Goal: Task Accomplishment & Management: Complete application form

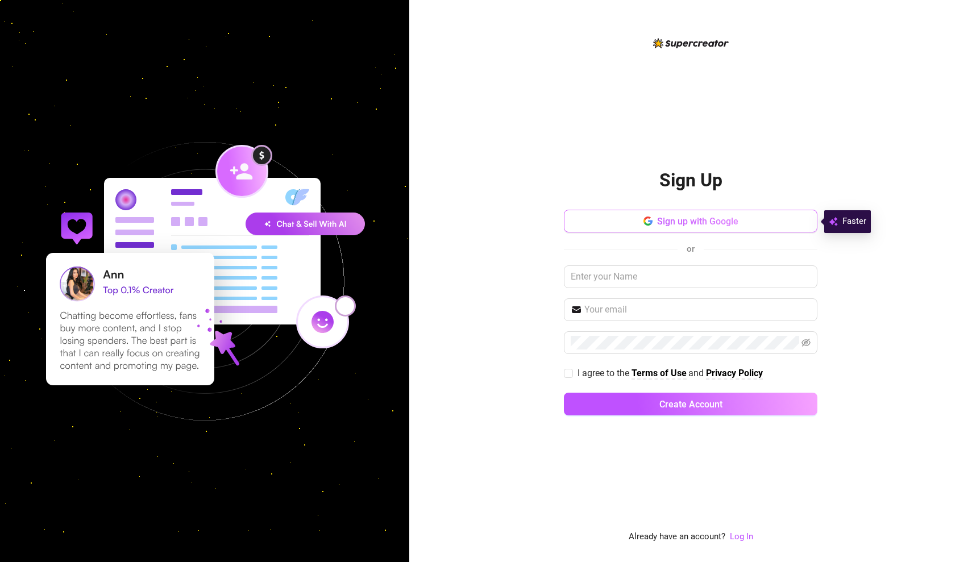
click at [798, 223] on button "Sign up with Google" at bounding box center [690, 221] width 253 height 23
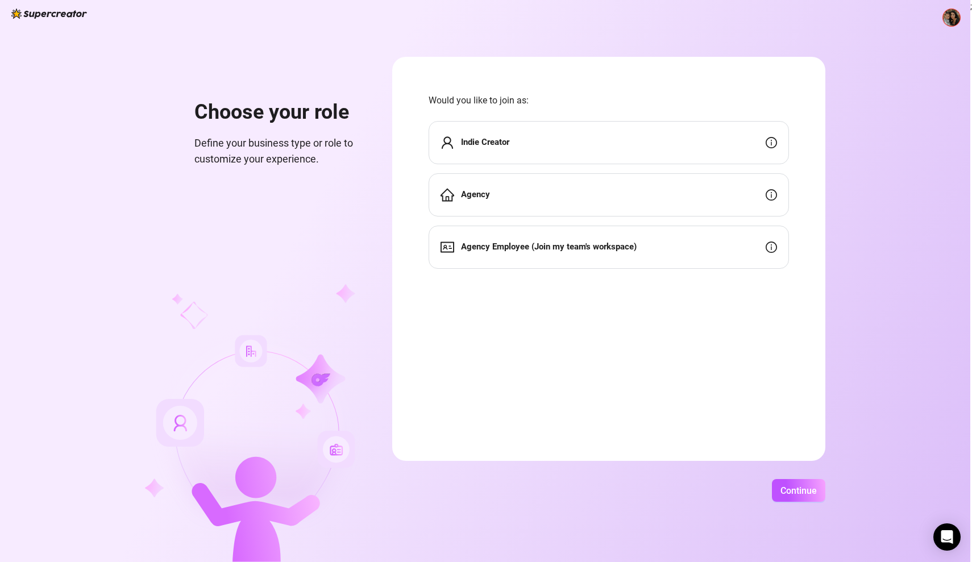
click at [536, 145] on div "Indie Creator" at bounding box center [608, 142] width 360 height 43
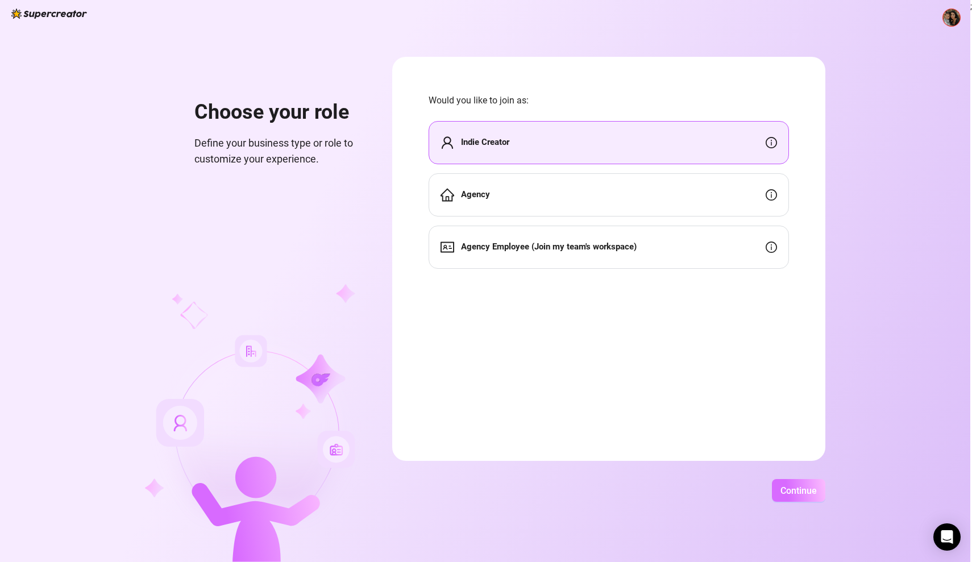
click at [803, 489] on span "Continue" at bounding box center [798, 490] width 36 height 11
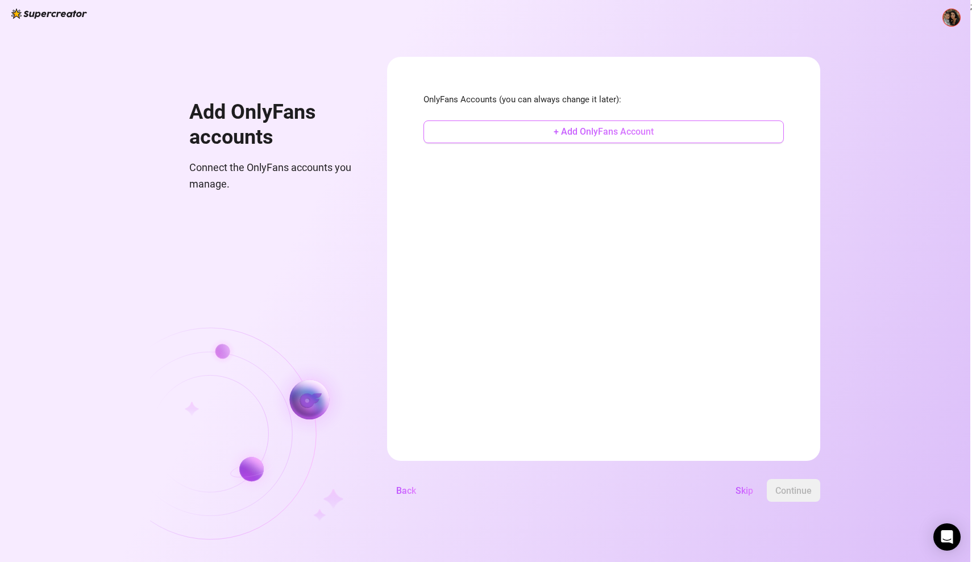
click at [712, 130] on button "+ Add OnlyFans Account" at bounding box center [603, 131] width 360 height 23
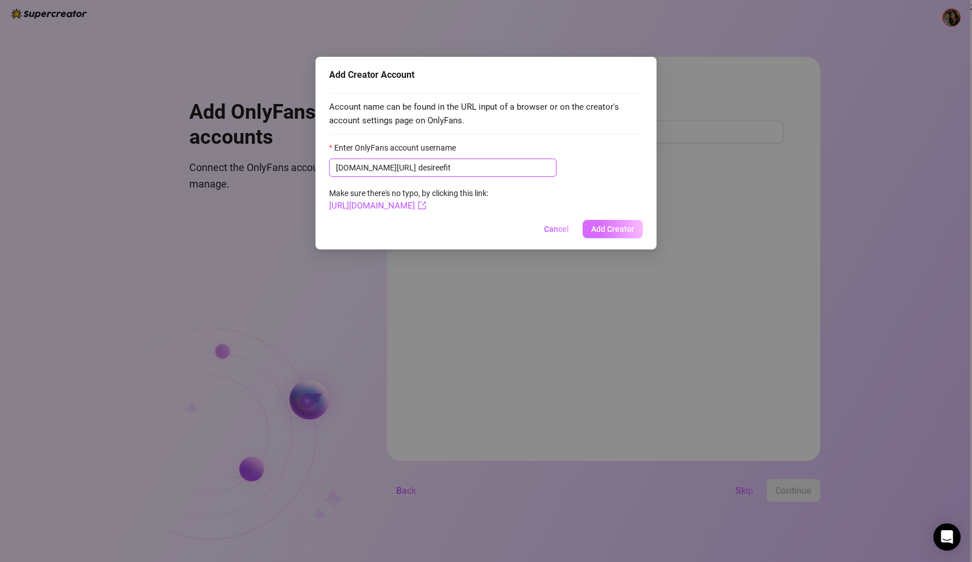
type input "desireefit"
click at [630, 231] on span "Add Creator" at bounding box center [612, 228] width 43 height 9
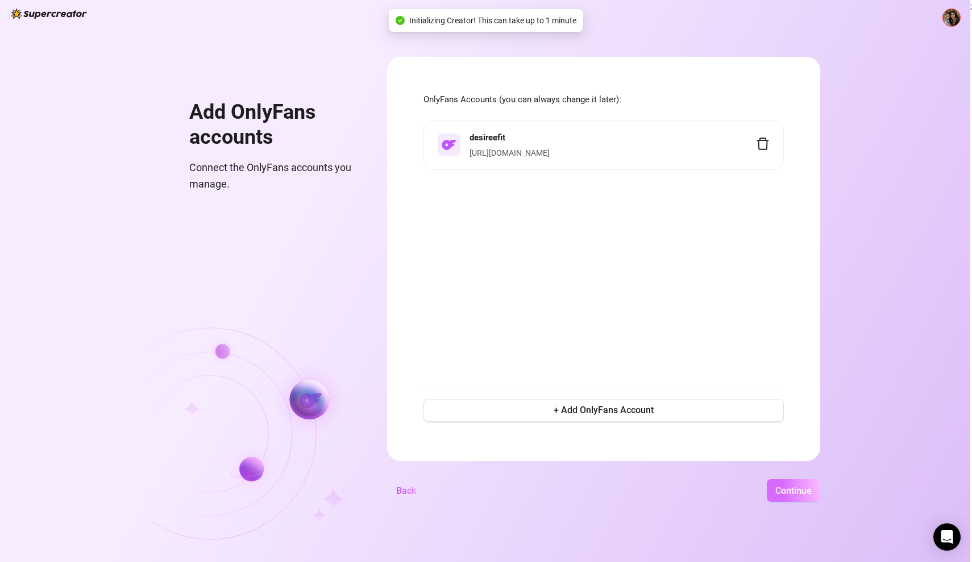
click at [811, 489] on span "Continue" at bounding box center [793, 490] width 36 height 11
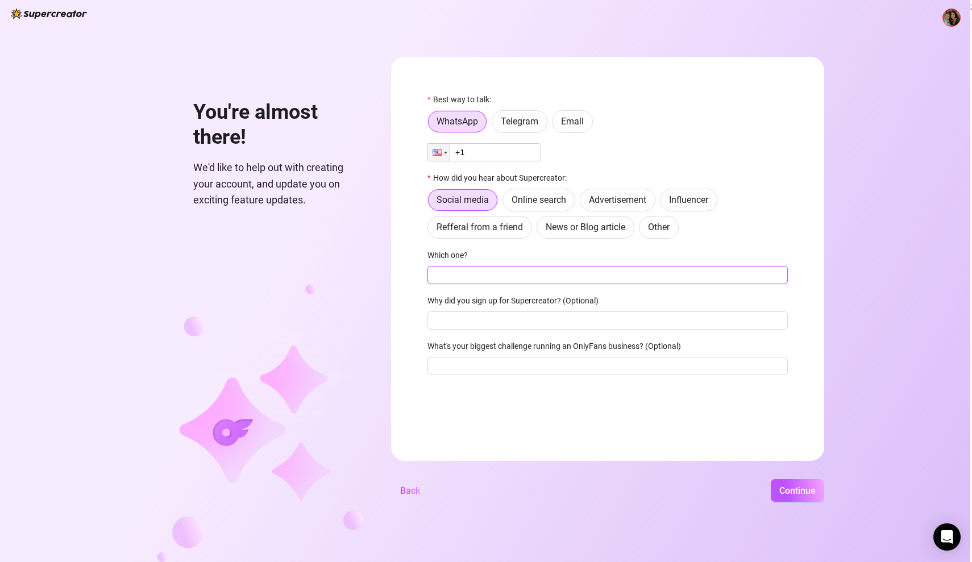
click at [542, 278] on input "Which one?" at bounding box center [607, 275] width 360 height 18
click at [523, 326] on input "Why did you sign up for Supercreator? (Optional)" at bounding box center [607, 320] width 360 height 18
click at [533, 375] on div "Best way to talk: WhatsApp Telegram Email Phone +1 How did you hear about Super…" at bounding box center [607, 239] width 360 height 292
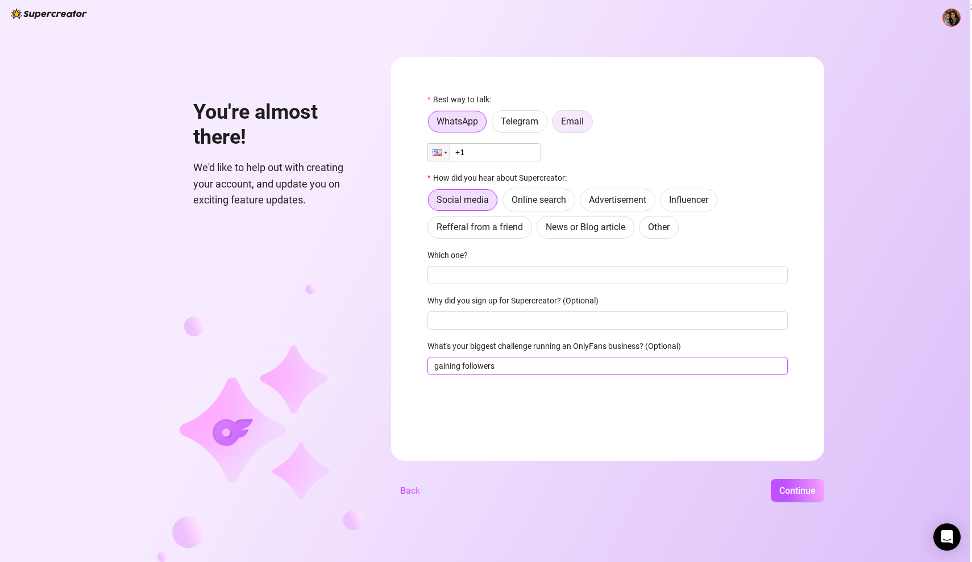
type input "gaining followers"
click at [576, 121] on span "Email" at bounding box center [572, 121] width 23 height 11
click at [555, 124] on input "Email" at bounding box center [555, 124] width 0 height 0
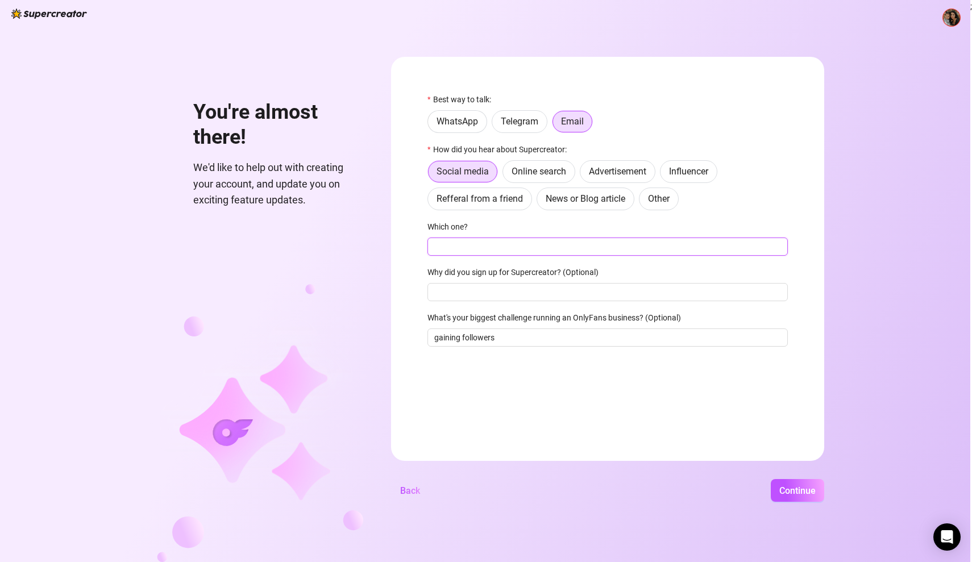
click at [490, 249] on input "Which one?" at bounding box center [607, 247] width 360 height 18
type input "Social Media"
click at [501, 292] on input "Why did you sign up for Supercreator? (Optional)" at bounding box center [607, 292] width 360 height 18
type input "To help make content"
click at [811, 490] on span "Continue" at bounding box center [797, 490] width 36 height 11
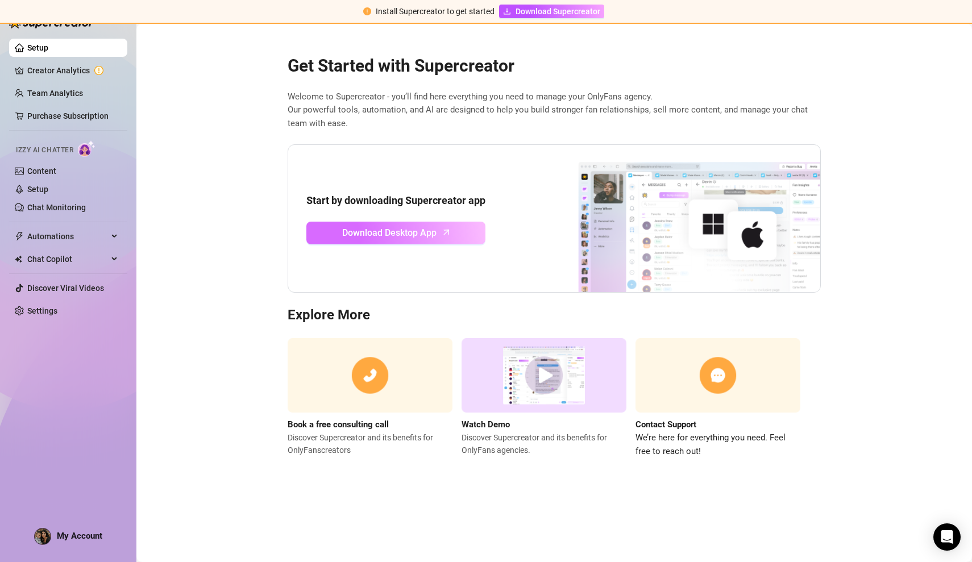
click at [445, 235] on icon "arrow-up" at bounding box center [446, 232] width 13 height 13
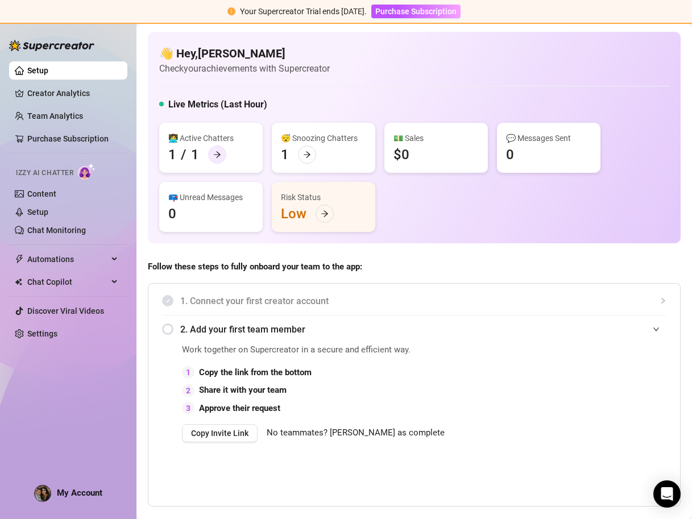
click at [213, 153] on icon "arrow-right" at bounding box center [217, 155] width 8 height 8
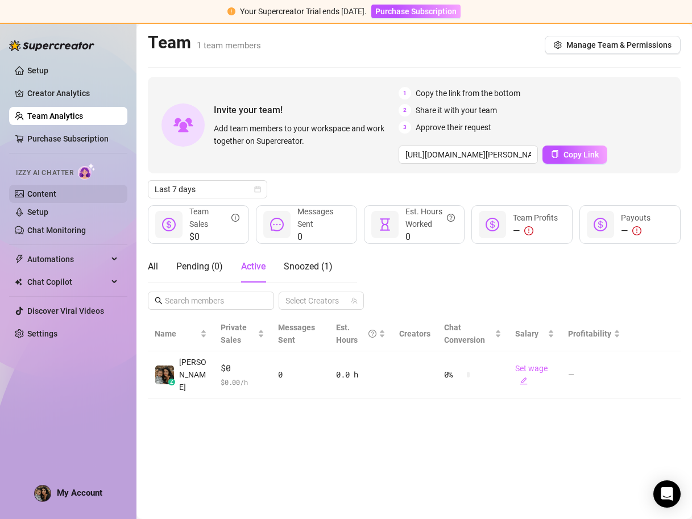
click at [56, 190] on link "Content" at bounding box center [41, 193] width 29 height 9
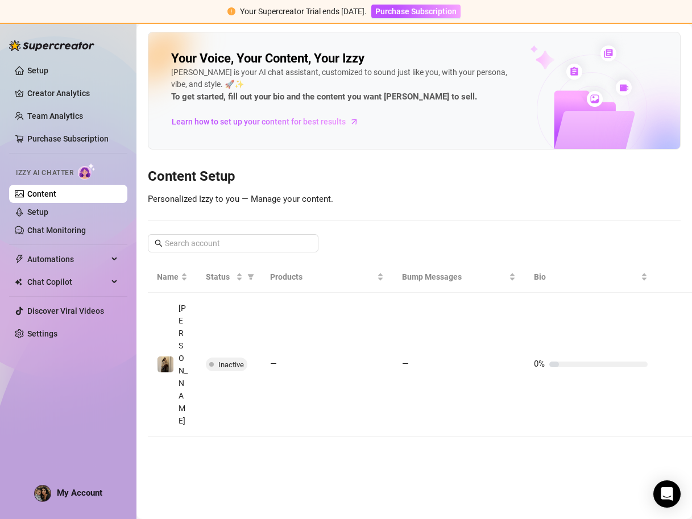
click at [81, 178] on img at bounding box center [87, 171] width 18 height 16
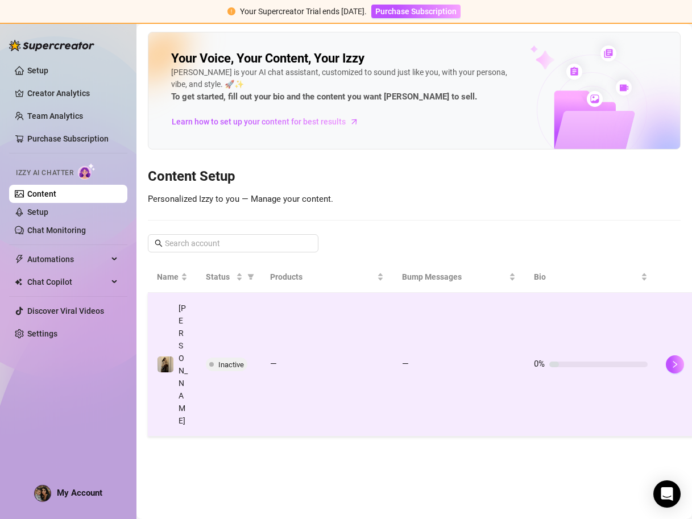
click at [239, 360] on span "Inactive" at bounding box center [231, 364] width 26 height 9
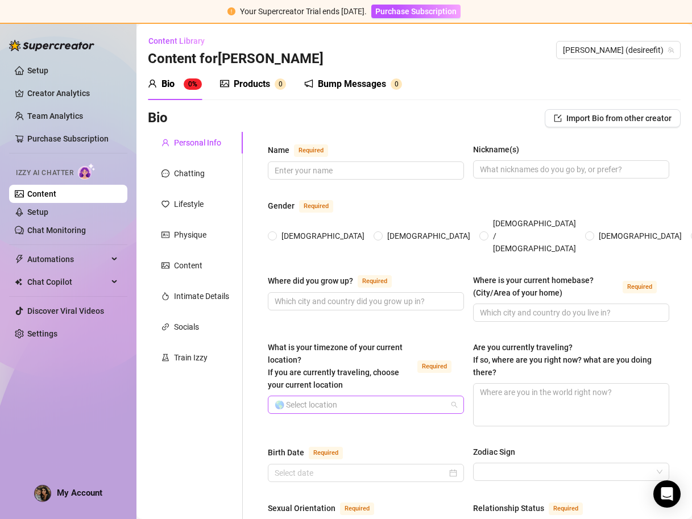
click at [313, 396] on input "What is your timezone of your current location? If you are currently traveling,…" at bounding box center [360, 404] width 172 height 17
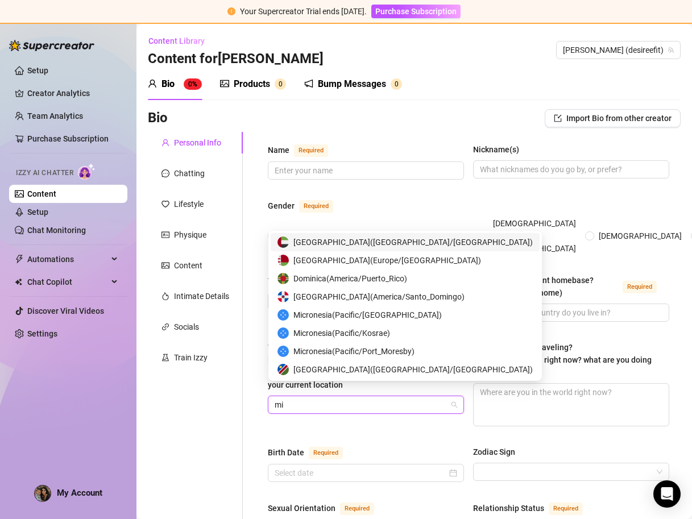
type input "m"
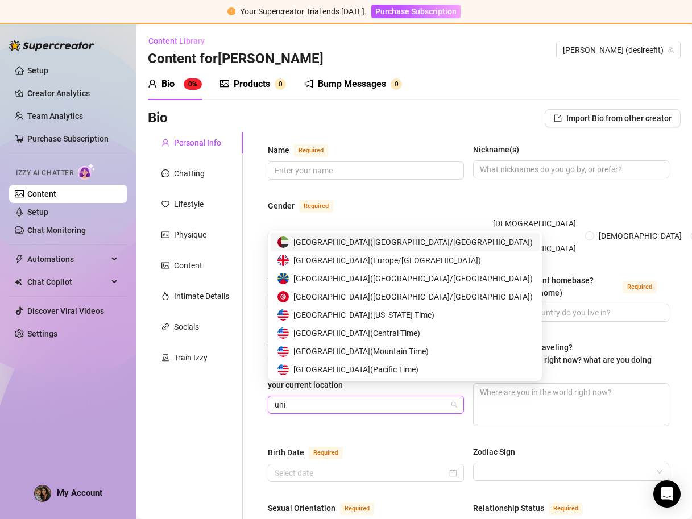
type input "unit"
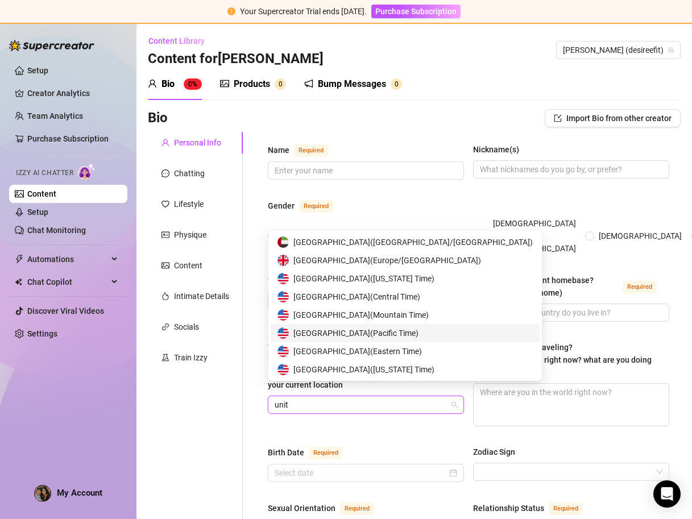
click at [381, 334] on span "United States of America ( Pacific Time )" at bounding box center [355, 333] width 125 height 13
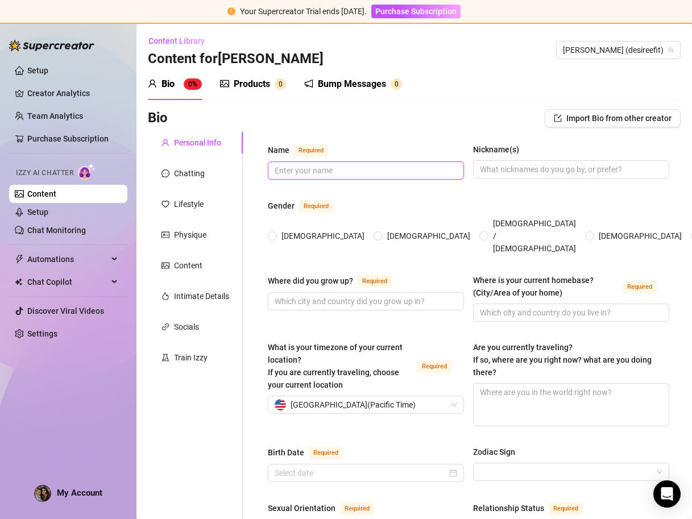
click at [403, 172] on input "Name Required" at bounding box center [364, 170] width 180 height 13
type input "[PERSON_NAME]"
click at [274, 233] on input "[DEMOGRAPHIC_DATA]" at bounding box center [272, 236] width 5 height 7
radio input "true"
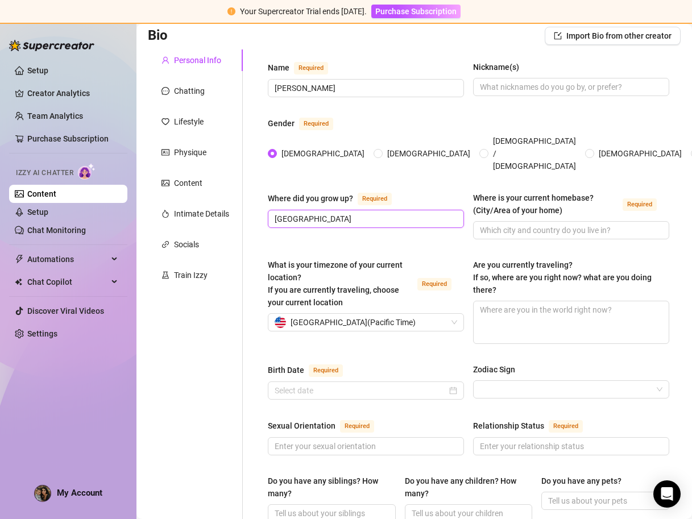
scroll to position [111, 0]
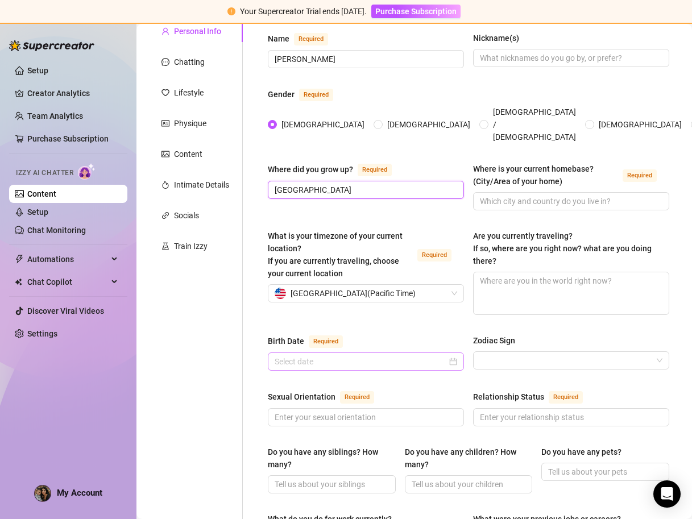
type input "[GEOGRAPHIC_DATA]"
click at [347, 355] on input "Birth Date Required" at bounding box center [360, 361] width 172 height 13
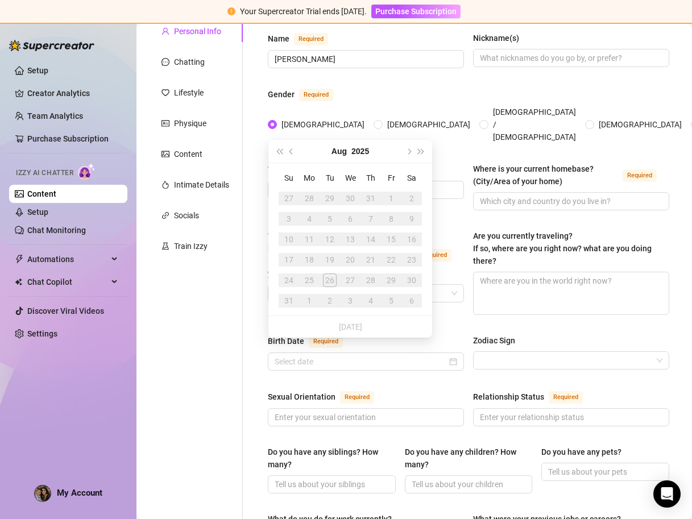
click at [347, 414] on div "Sexual Orientation Required Relationship Status Required" at bounding box center [468, 413] width 401 height 47
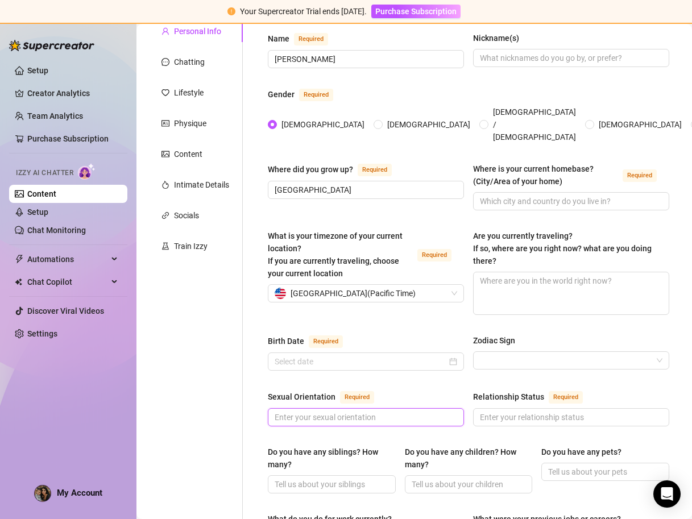
click at [348, 411] on input "Sexual Orientation Required" at bounding box center [364, 417] width 180 height 13
type input "[DEMOGRAPHIC_DATA]"
click at [619, 411] on input "Relationship Status Required" at bounding box center [570, 417] width 180 height 13
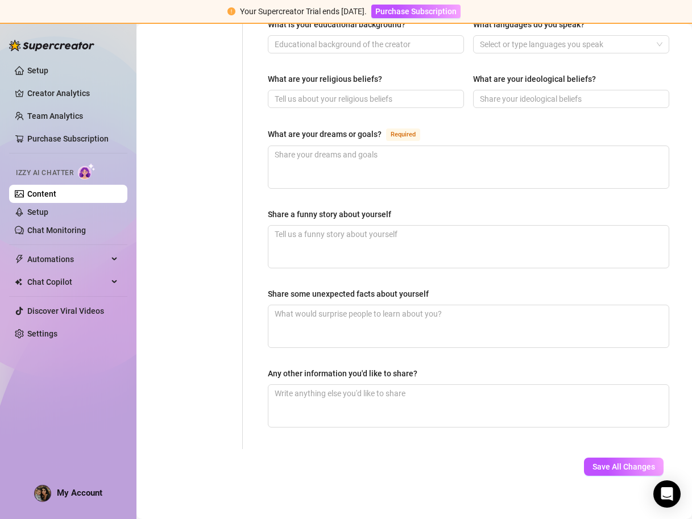
scroll to position [660, 0]
type input "Single"
click at [617, 458] on button "Save All Changes" at bounding box center [624, 467] width 80 height 18
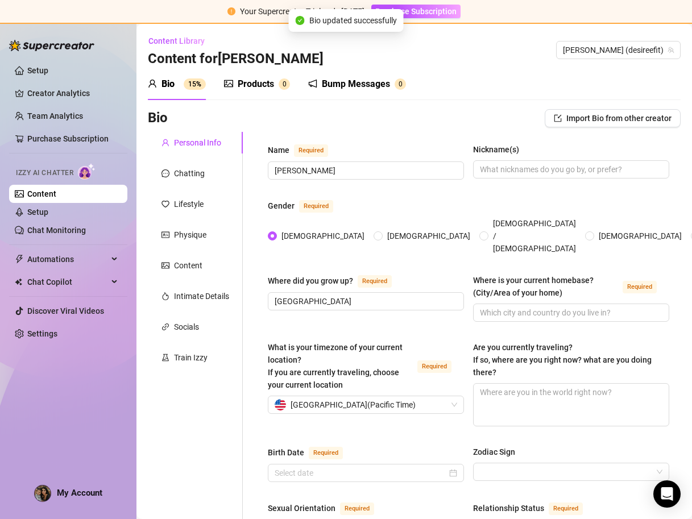
scroll to position [0, 0]
click at [189, 173] on div "Chatting" at bounding box center [189, 173] width 31 height 13
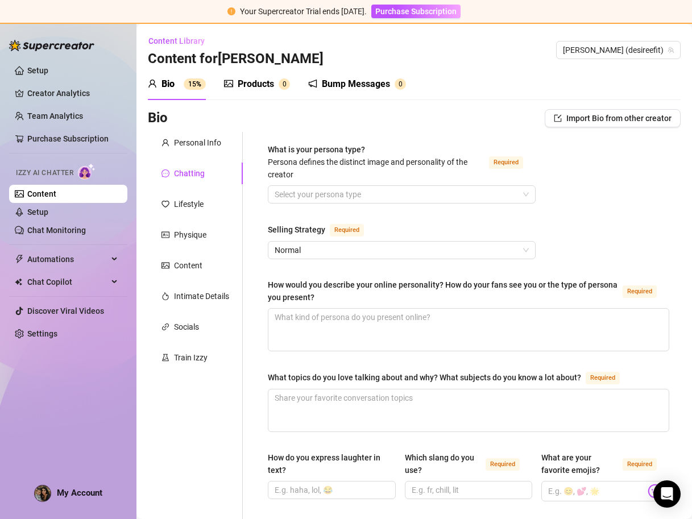
click at [346, 236] on div "Selling Strategy Required" at bounding box center [402, 232] width 268 height 18
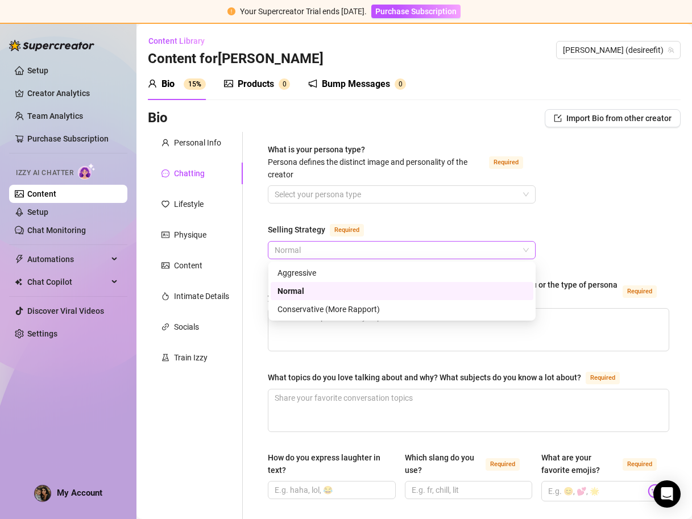
click at [346, 245] on span "Normal" at bounding box center [401, 250] width 254 height 17
click at [270, 297] on div "Normal" at bounding box center [401, 291] width 263 height 18
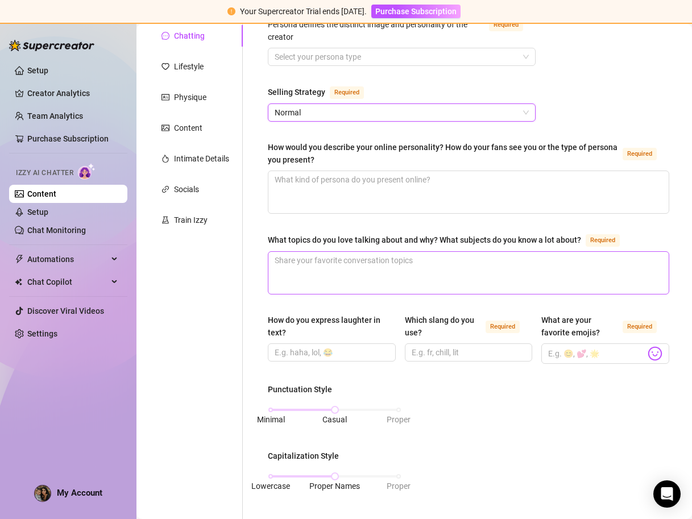
scroll to position [249, 0]
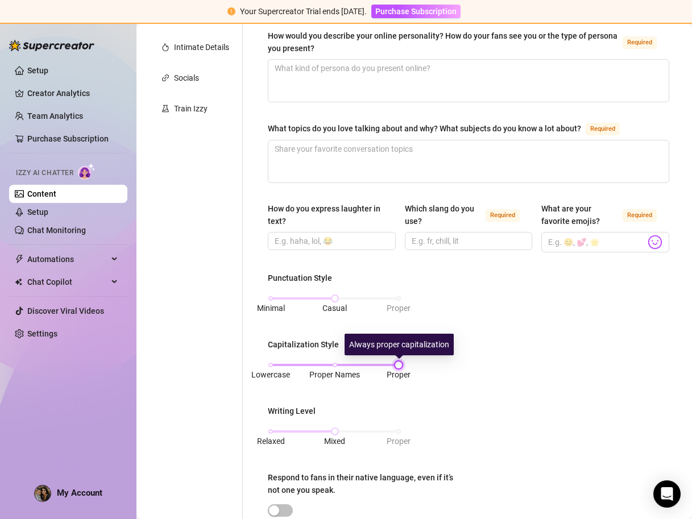
drag, startPoint x: 336, startPoint y: 362, endPoint x: 380, endPoint y: 364, distance: 43.8
click at [380, 364] on div "Lowercase Proper Names Proper" at bounding box center [334, 364] width 128 height 7
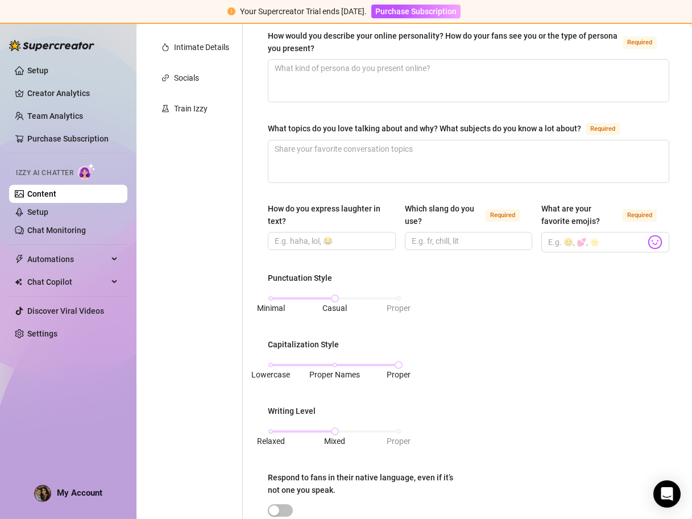
click at [445, 409] on div "Punctuation Style Minimal Casual Proper Capitalization Style Lowercase Proper N…" at bounding box center [468, 419] width 401 height 295
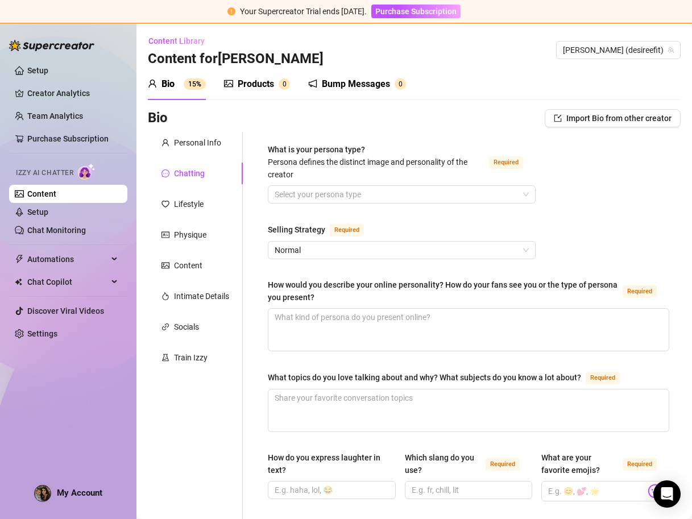
scroll to position [0, 0]
click at [179, 207] on div "Lifestyle" at bounding box center [189, 204] width 30 height 13
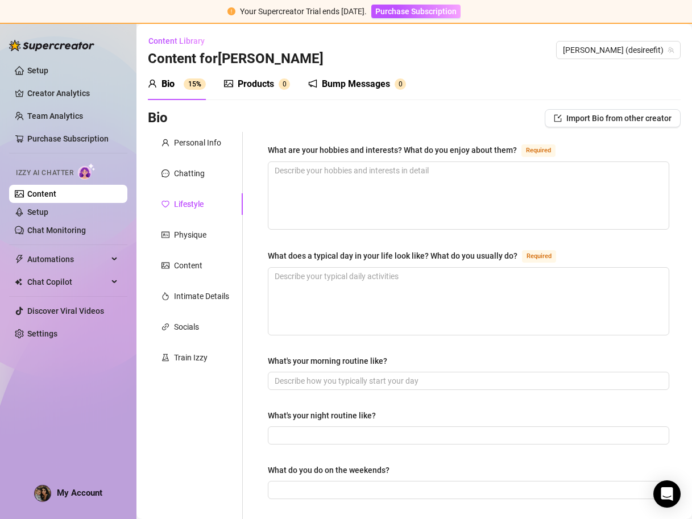
click at [194, 251] on div "Personal Info Chatting Lifestyle Physique Content Intimate Details Socials Trai…" at bounding box center [195, 515] width 95 height 766
click at [194, 232] on div "Physique" at bounding box center [190, 234] width 32 height 13
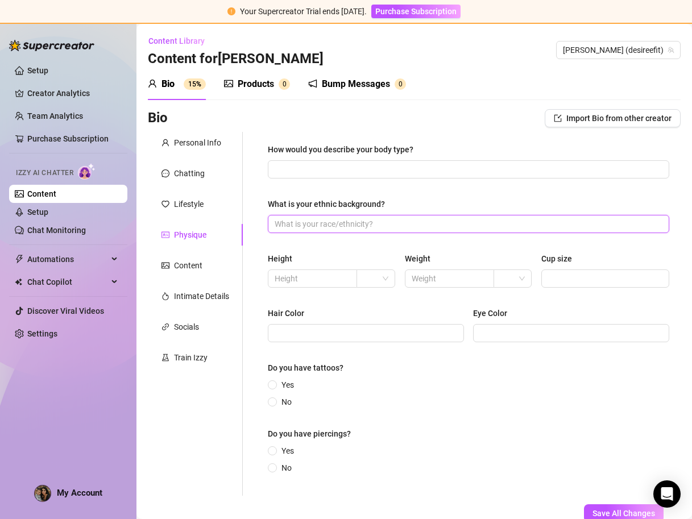
click at [292, 220] on input "What is your ethnic background?" at bounding box center [466, 224] width 385 height 13
click at [309, 336] on input "Hair Color" at bounding box center [364, 333] width 180 height 13
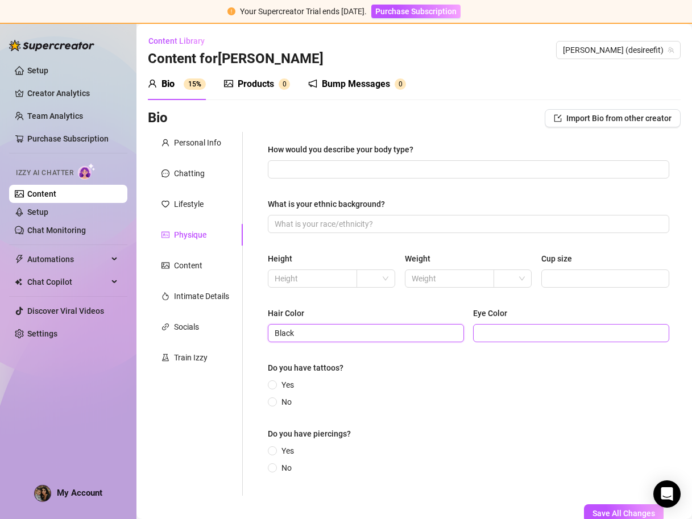
type input "Black"
click at [502, 327] on input "Eye Color" at bounding box center [570, 333] width 180 height 13
type input "Brown"
click at [273, 386] on input "Yes" at bounding box center [272, 385] width 5 height 7
radio input "true"
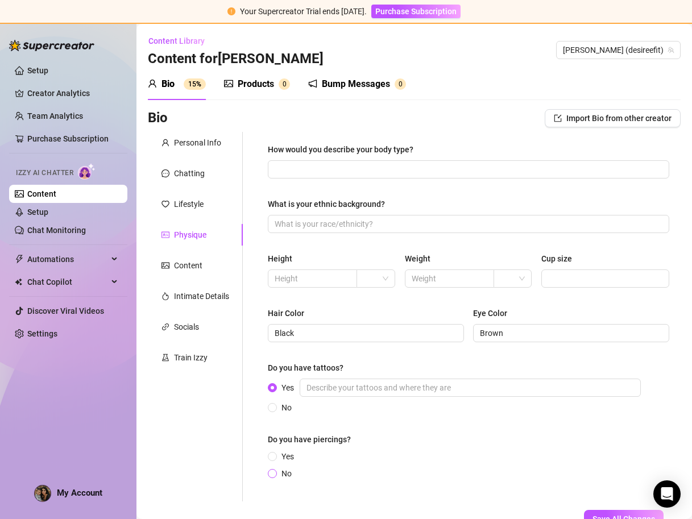
click at [275, 469] on span at bounding box center [272, 473] width 9 height 9
click at [275, 471] on input "No" at bounding box center [272, 474] width 5 height 7
radio input "true"
click at [383, 384] on input "Yes" at bounding box center [469, 387] width 341 height 18
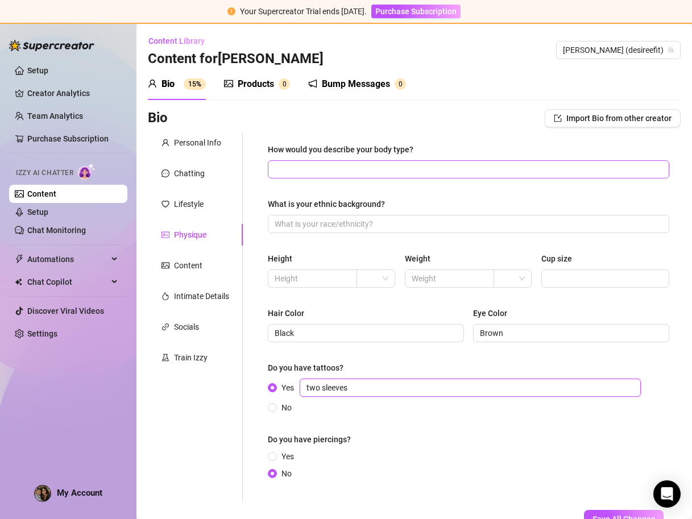
type input "two sleeves"
click at [469, 163] on input "How would you describe your body type?" at bounding box center [466, 169] width 385 height 13
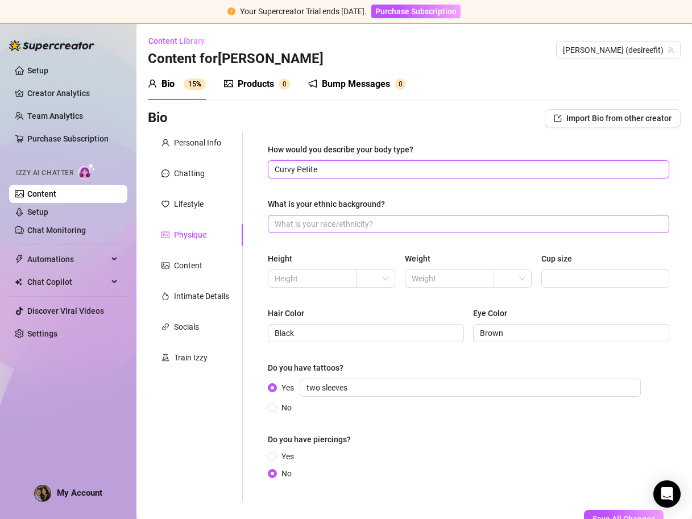
type input "Curvy Petite"
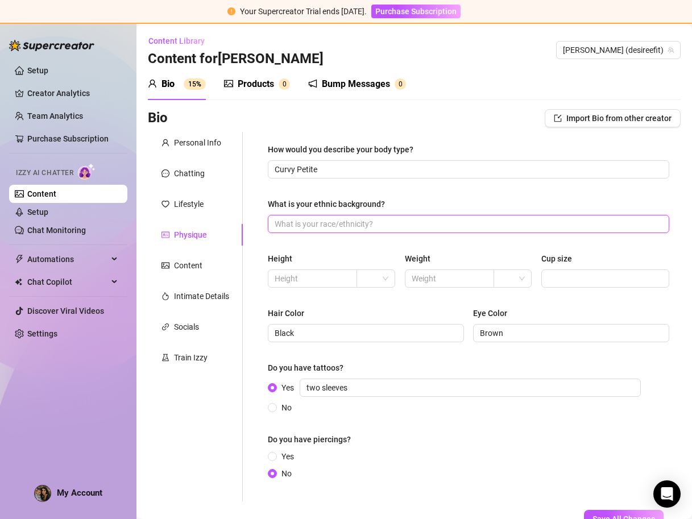
click at [423, 223] on input "What is your ethnic background?" at bounding box center [466, 224] width 385 height 13
click at [381, 277] on span at bounding box center [375, 278] width 24 height 17
type input "[DEMOGRAPHIC_DATA] and Lebanese"
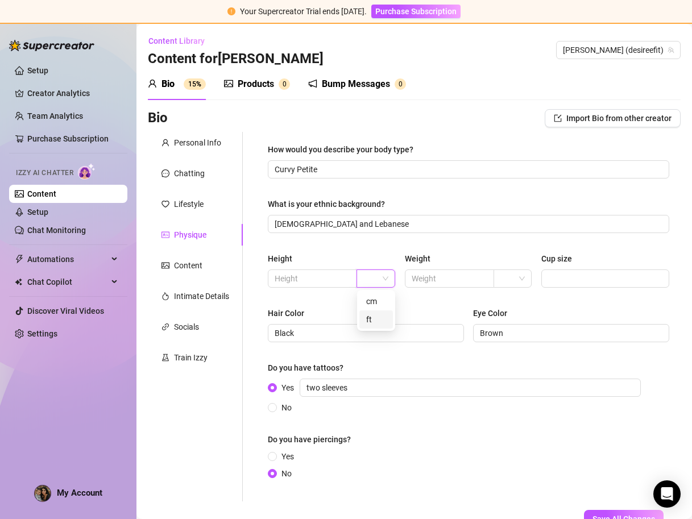
click at [373, 326] on div "ft" at bounding box center [376, 319] width 34 height 18
click at [338, 270] on span at bounding box center [312, 278] width 89 height 18
type input "5'3"
click at [469, 274] on input "text" at bounding box center [447, 278] width 73 height 13
type input "125"
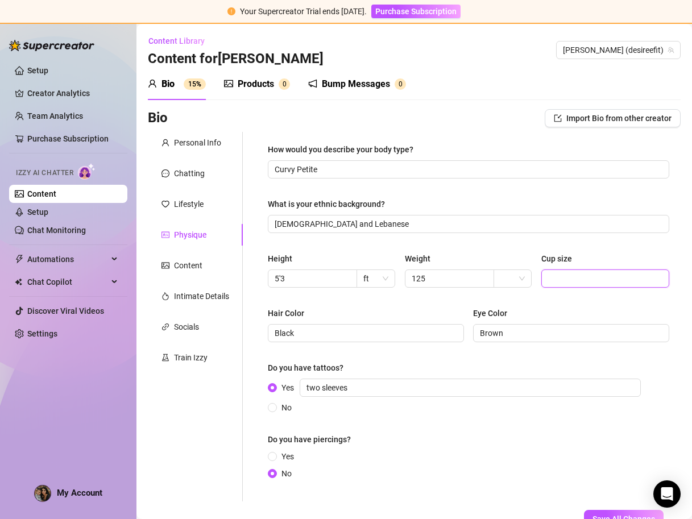
click at [583, 278] on input "Cup size" at bounding box center [604, 278] width 112 height 13
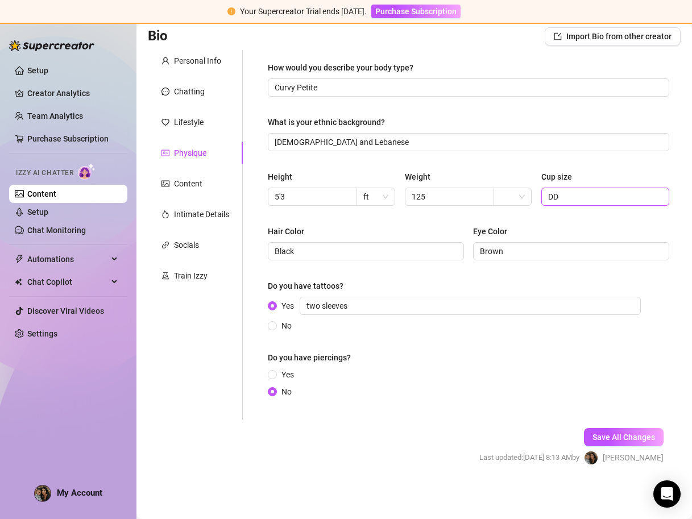
scroll to position [82, 0]
type input "DD"
click at [617, 439] on span "Save All Changes" at bounding box center [623, 436] width 63 height 9
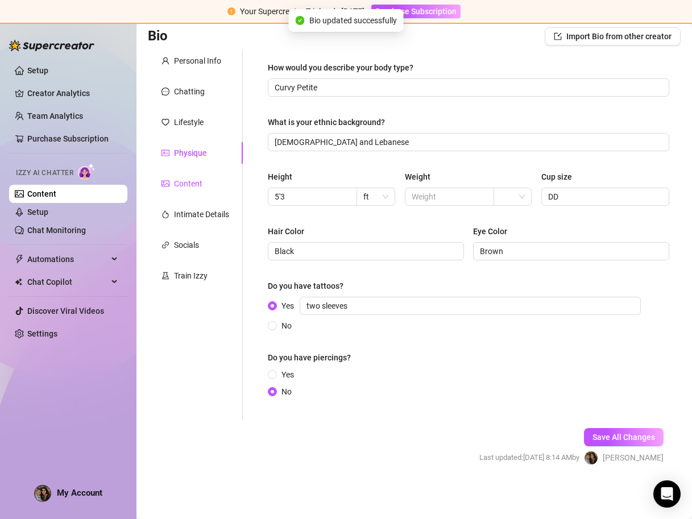
click at [176, 182] on div "Content" at bounding box center [188, 183] width 28 height 13
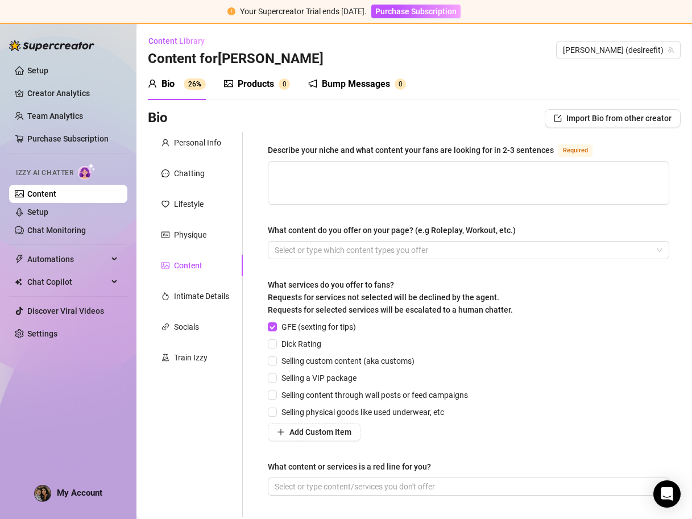
scroll to position [0, 0]
click at [273, 347] on input "Dick Rating" at bounding box center [272, 343] width 8 height 8
checkbox input "true"
click at [273, 380] on input "Selling a VIP package" at bounding box center [272, 377] width 8 height 8
checkbox input "true"
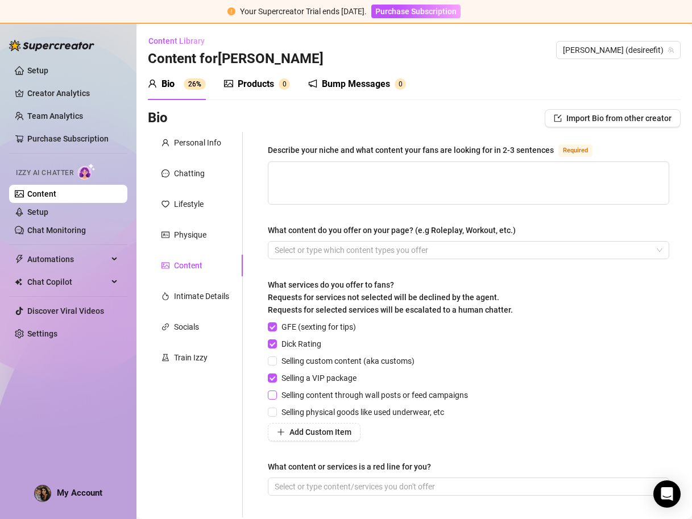
click at [273, 396] on input "Selling content through wall posts or feed campaigns" at bounding box center [272, 394] width 8 height 8
checkbox input "true"
click at [272, 417] on span at bounding box center [272, 411] width 9 height 9
click at [272, 415] on input "Selling physical goods like used underwear, etc" at bounding box center [272, 411] width 8 height 8
checkbox input "true"
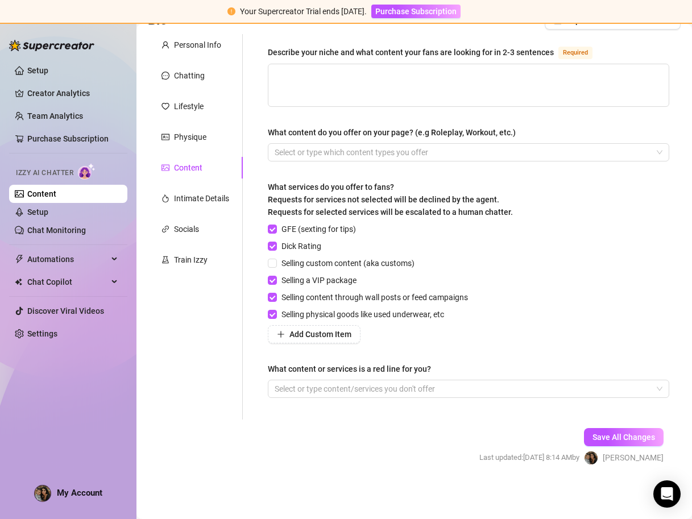
scroll to position [100, 0]
click at [624, 427] on div "Save All Changes Last updated: [DATE] 8:14 AM by [PERSON_NAME]" at bounding box center [571, 446] width 218 height 54
click at [623, 433] on span "Save All Changes" at bounding box center [623, 436] width 63 height 9
click at [205, 199] on div "Intimate Details" at bounding box center [201, 198] width 55 height 13
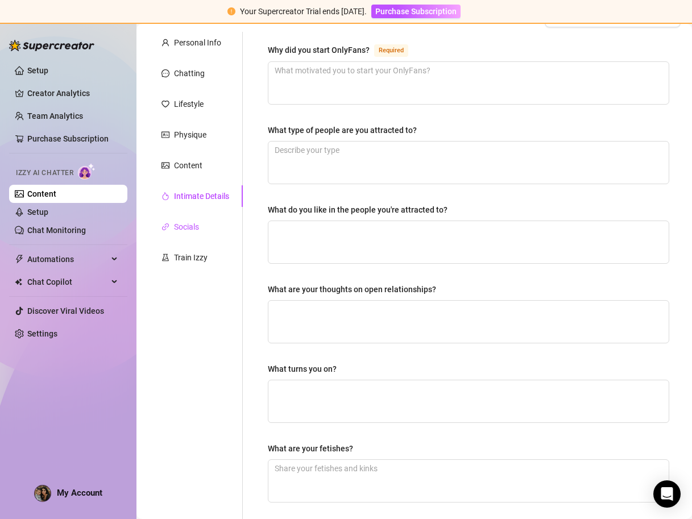
click at [187, 228] on div "Socials" at bounding box center [186, 226] width 25 height 13
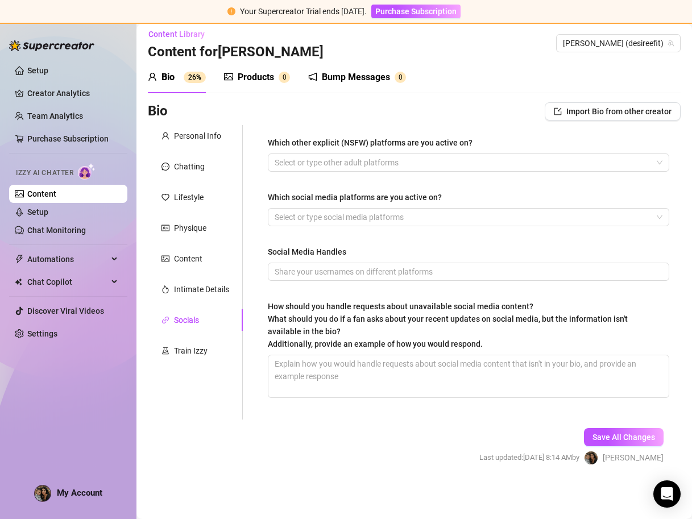
scroll to position [0, 0]
click at [212, 130] on div "Personal Info" at bounding box center [197, 136] width 47 height 13
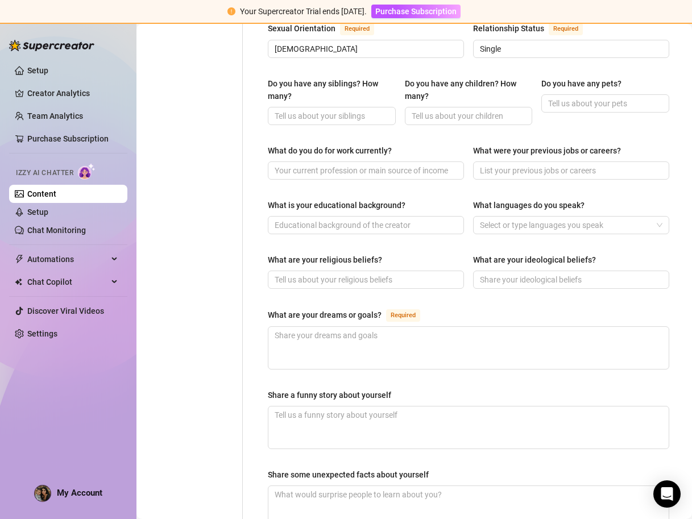
scroll to position [542, 0]
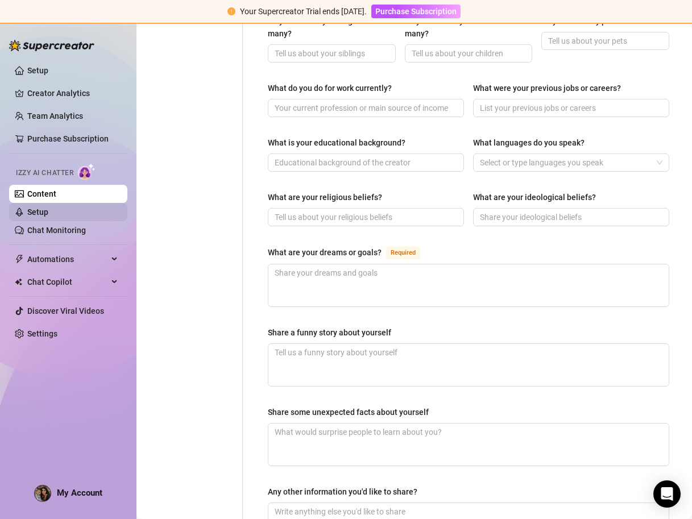
click at [48, 214] on link "Setup" at bounding box center [37, 211] width 21 height 9
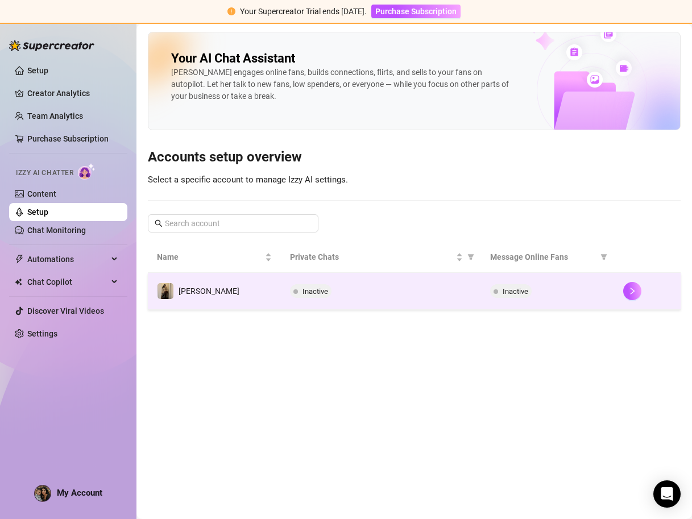
click at [309, 293] on span "Inactive" at bounding box center [315, 291] width 26 height 9
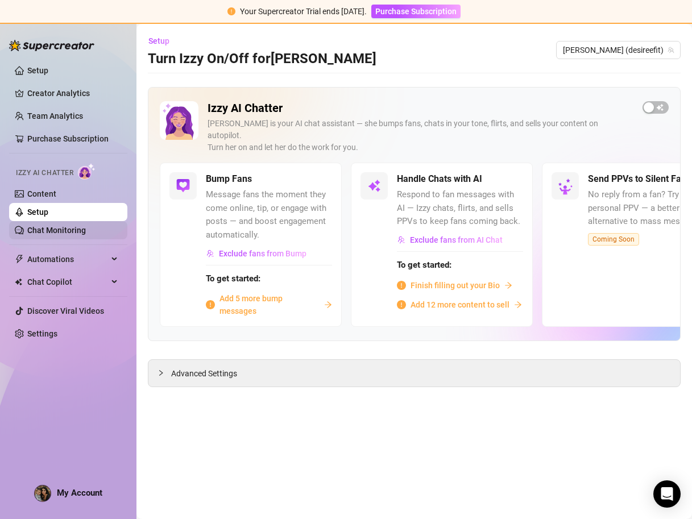
click at [61, 230] on link "Chat Monitoring" at bounding box center [56, 230] width 59 height 9
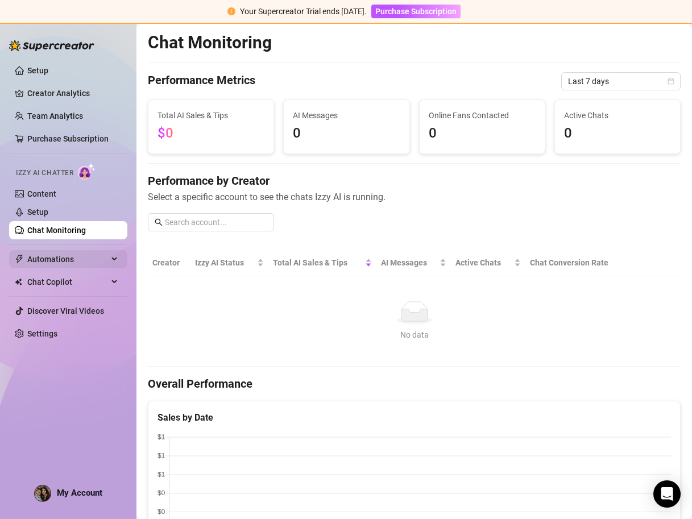
click at [66, 264] on span "Automations" at bounding box center [67, 259] width 81 height 18
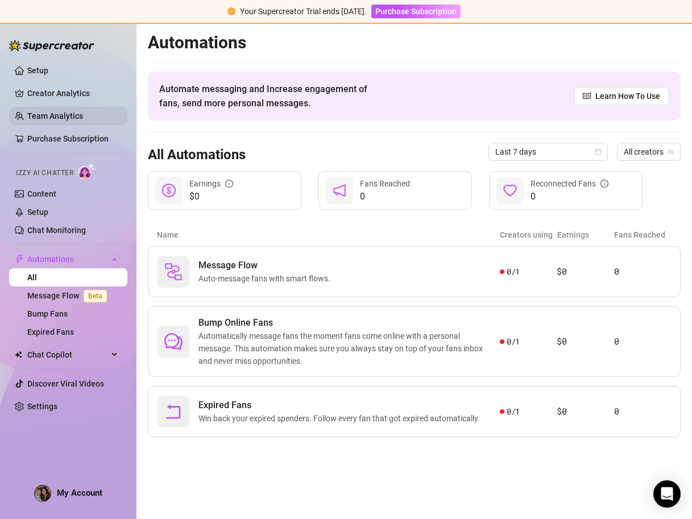
click at [74, 118] on link "Team Analytics" at bounding box center [55, 115] width 56 height 9
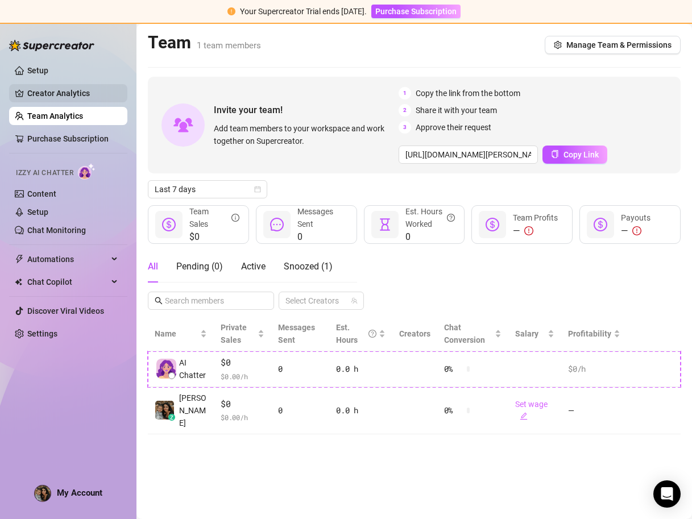
click at [75, 99] on link "Creator Analytics" at bounding box center [72, 93] width 91 height 18
